Goal: Task Accomplishment & Management: Manage account settings

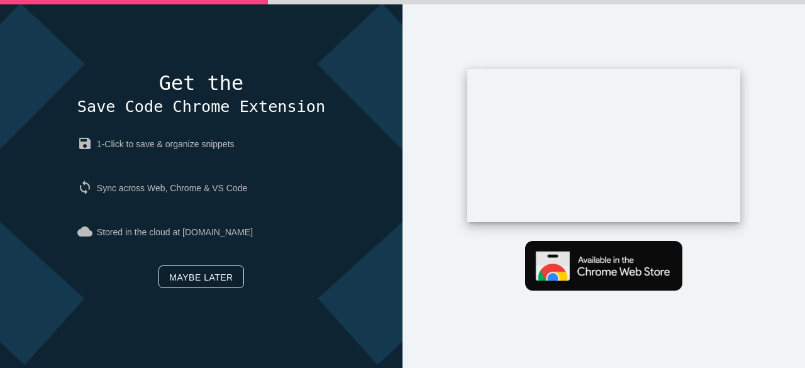
click at [205, 274] on link "Maybe later" at bounding box center [201, 276] width 85 height 23
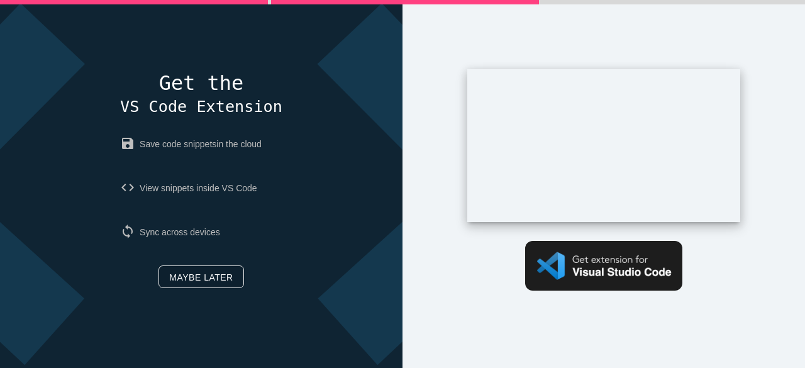
click at [213, 279] on link "Maybe later" at bounding box center [201, 276] width 85 height 23
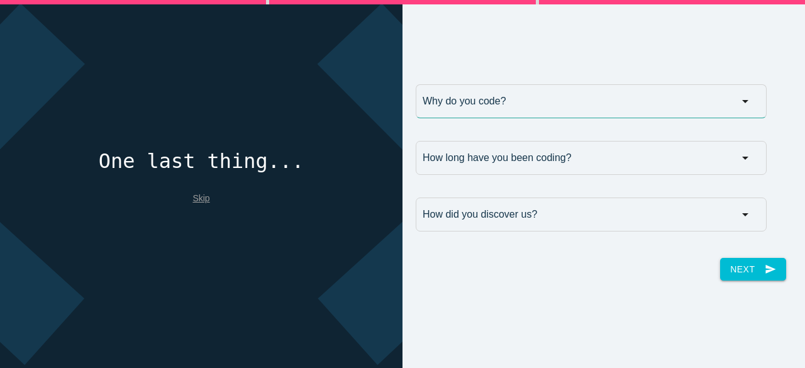
click at [535, 104] on input "Why do you code?" at bounding box center [591, 101] width 351 height 34
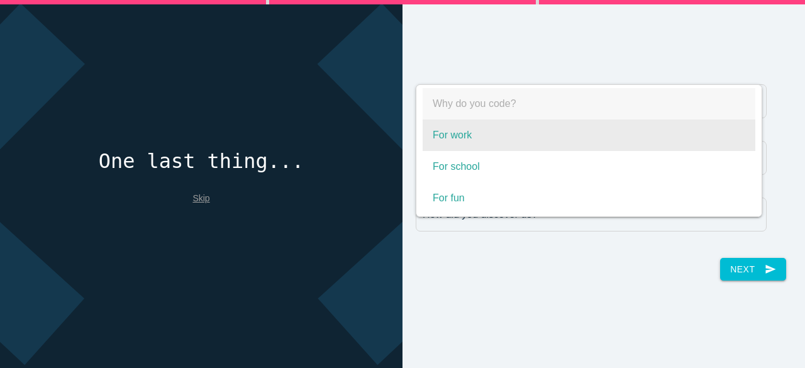
click at [491, 142] on span "For work" at bounding box center [589, 135] width 333 height 31
select select "For work"
type input "For work"
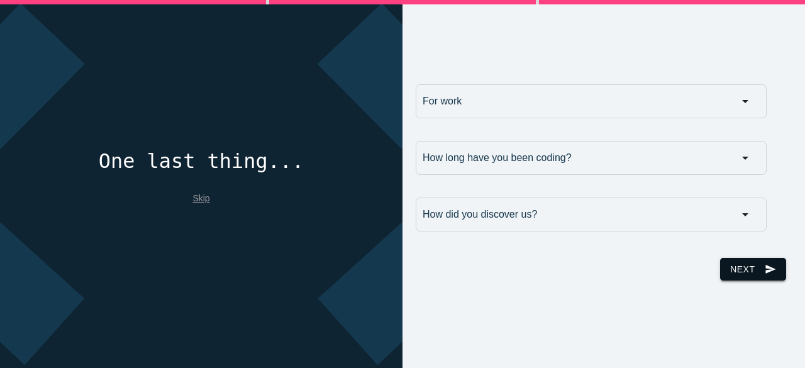
click at [741, 262] on button "Next send" at bounding box center [752, 269] width 65 height 23
click at [198, 195] on link "Skip" at bounding box center [200, 198] width 17 height 10
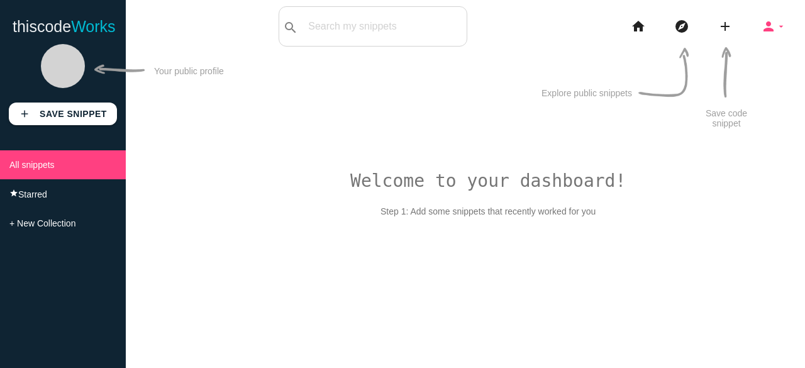
click at [772, 28] on icon "person" at bounding box center [768, 26] width 15 height 40
click at [776, 30] on icon "arrow_drop_down" at bounding box center [781, 26] width 10 height 40
click at [776, 26] on icon "arrow_drop_down" at bounding box center [781, 26] width 10 height 40
drag, startPoint x: 764, startPoint y: 22, endPoint x: 767, endPoint y: 31, distance: 9.9
click at [764, 22] on icon "person" at bounding box center [768, 26] width 15 height 40
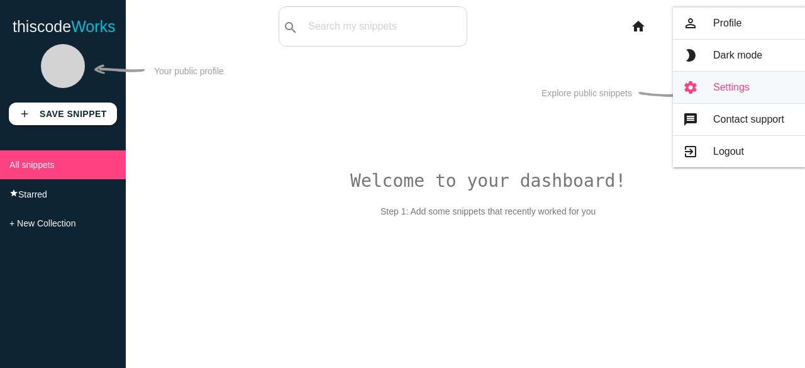
click at [735, 91] on link "settings Settings" at bounding box center [739, 87] width 132 height 31
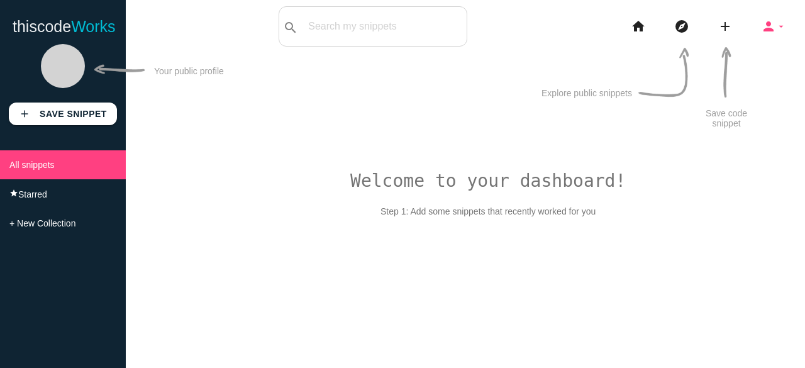
click at [771, 30] on icon "person" at bounding box center [768, 26] width 15 height 40
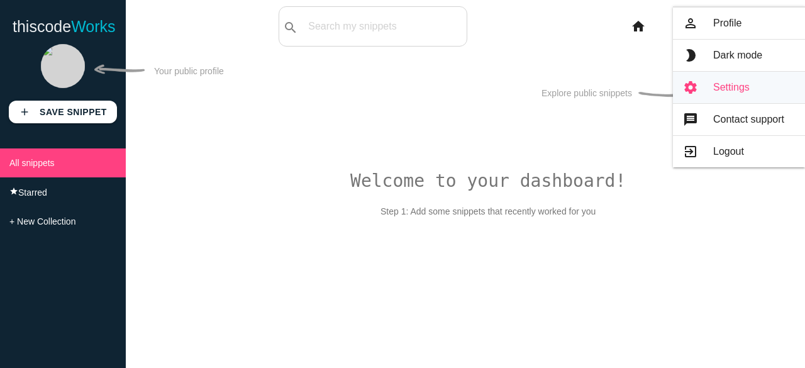
click at [706, 83] on link "settings Settings" at bounding box center [739, 87] width 132 height 31
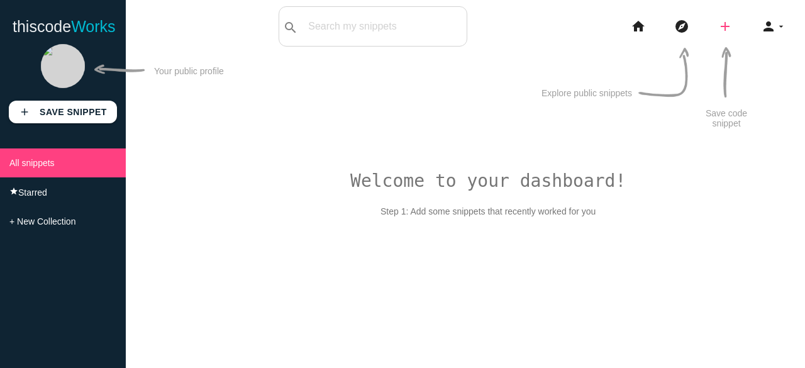
click at [720, 32] on icon "add" at bounding box center [725, 26] width 15 height 40
click at [751, 52] on link "link Link" at bounding box center [752, 53] width 88 height 31
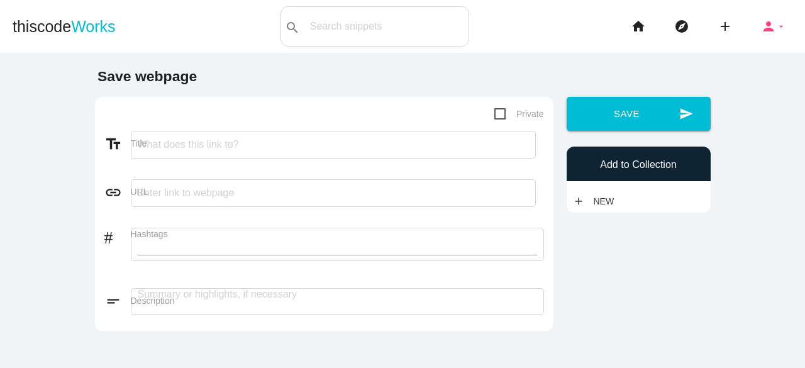
click at [776, 30] on icon "arrow_drop_down" at bounding box center [781, 26] width 10 height 40
click at [761, 23] on icon "person" at bounding box center [768, 26] width 15 height 40
click at [766, 22] on icon "person" at bounding box center [768, 26] width 15 height 40
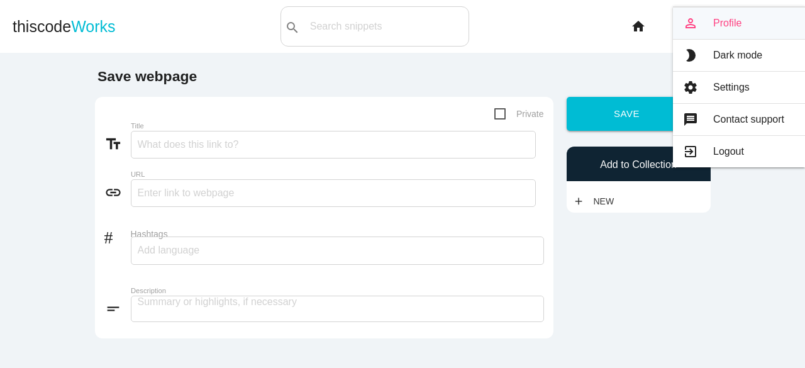
click at [710, 30] on link "person_outline Profile" at bounding box center [739, 23] width 132 height 31
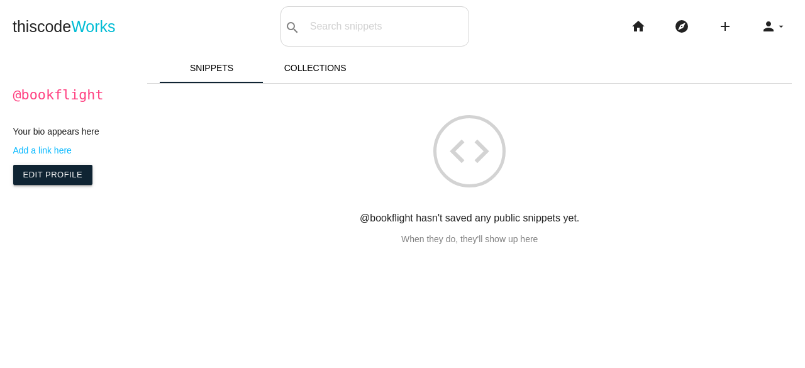
click at [54, 185] on link "Edit Profile" at bounding box center [53, 175] width 80 height 20
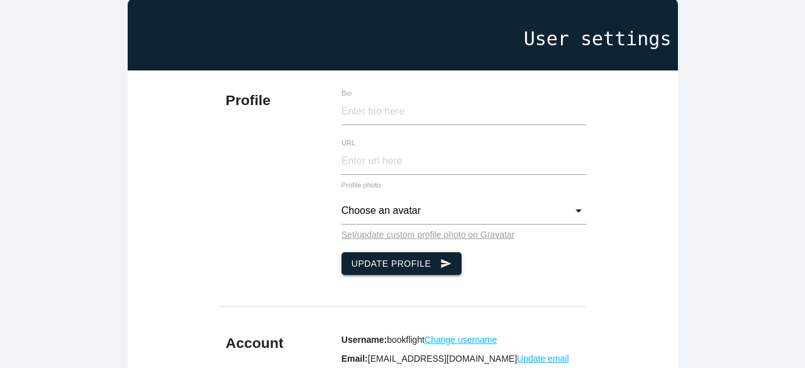
scroll to position [16, 0]
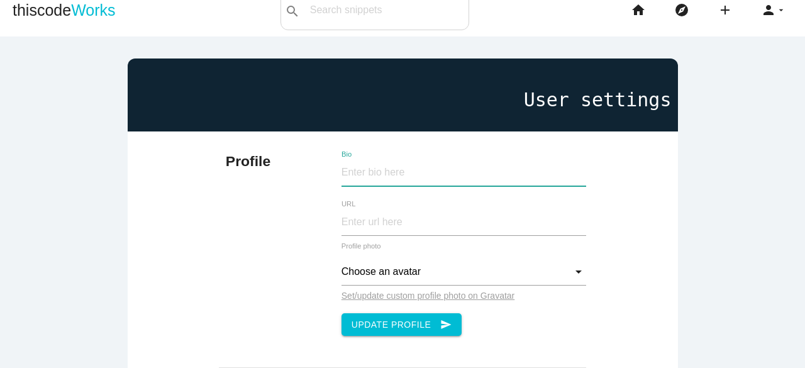
click at [401, 163] on input "Bio" at bounding box center [464, 172] width 245 height 27
paste input "BookFlight takes in real-time data and shows travelers the best times to purcha…"
type input "BookFlight takes in real-time data and shows travelers the best times to purcha…"
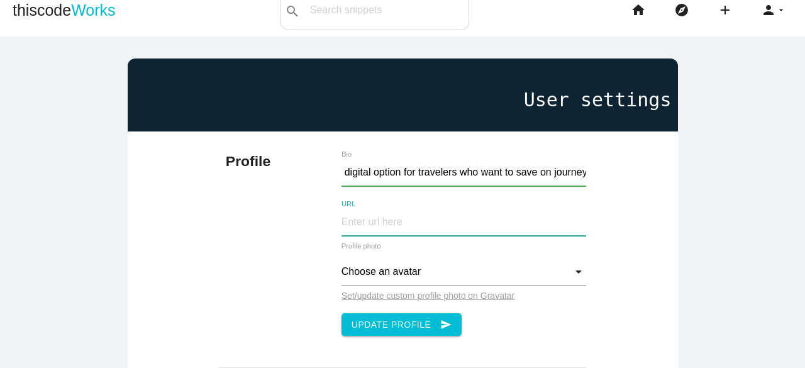
click at [443, 218] on input "URL" at bounding box center [464, 222] width 245 height 27
type input "[URL][DOMAIN_NAME]"
click at [433, 269] on input "Choose an avatar" at bounding box center [464, 272] width 245 height 27
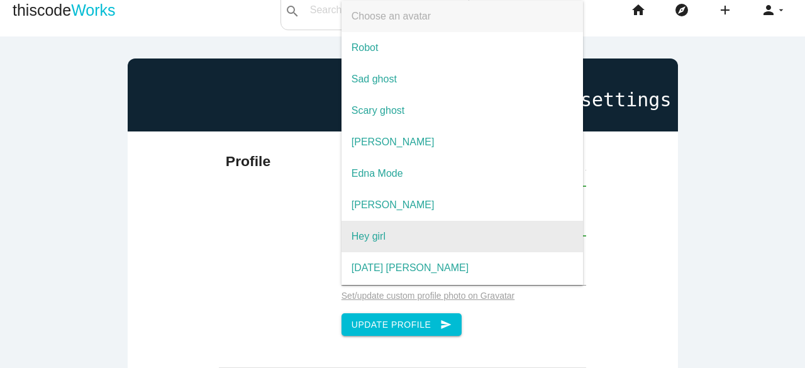
click at [423, 241] on span "Hey girl" at bounding box center [463, 236] width 242 height 31
type input "Hey girl"
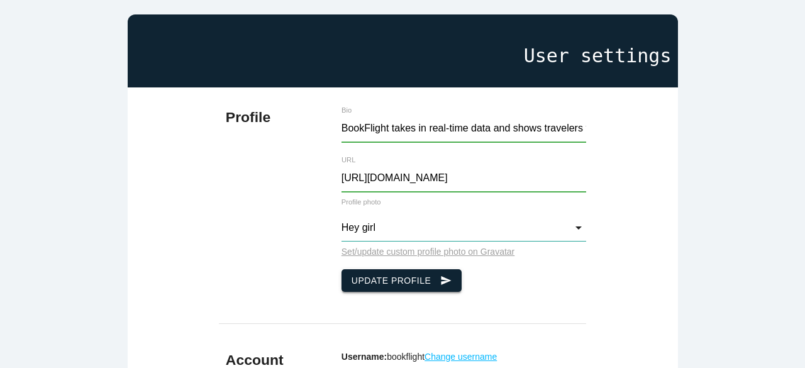
scroll to position [79, 0]
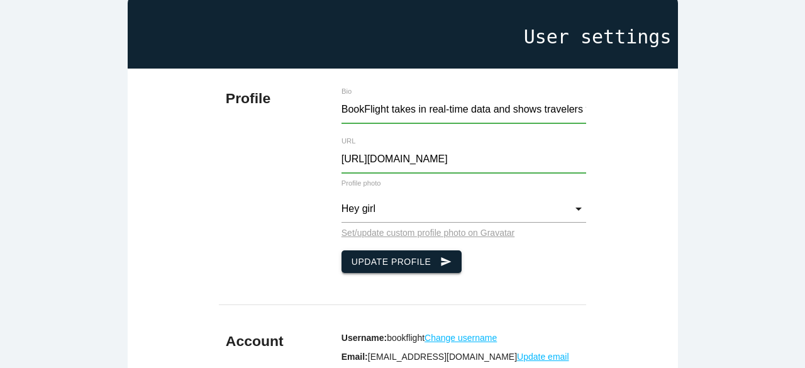
click at [379, 260] on button "Update Profile send" at bounding box center [402, 261] width 121 height 23
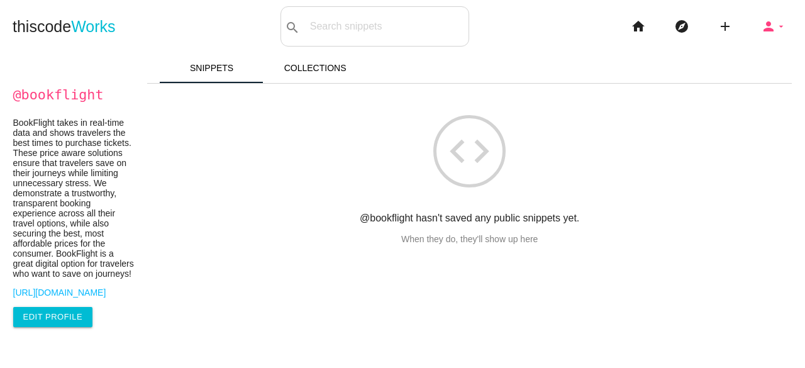
click at [766, 31] on icon "person" at bounding box center [768, 26] width 15 height 40
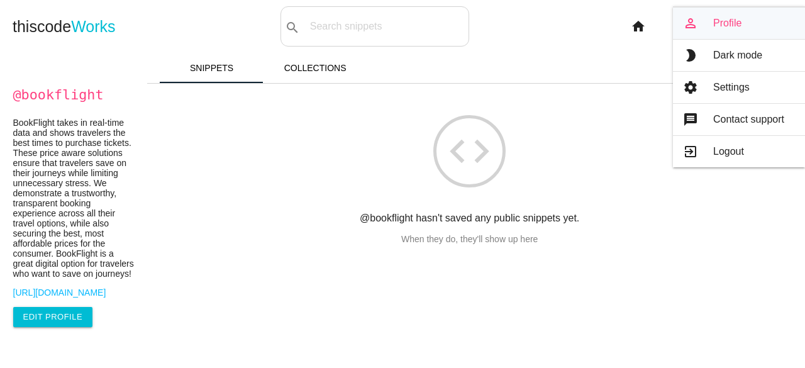
click at [707, 27] on link "person_outline Profile" at bounding box center [739, 23] width 132 height 31
